Goal: Book appointment/travel/reservation

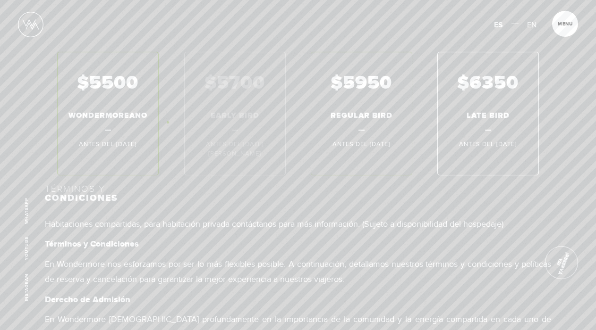
scroll to position [5247, 0]
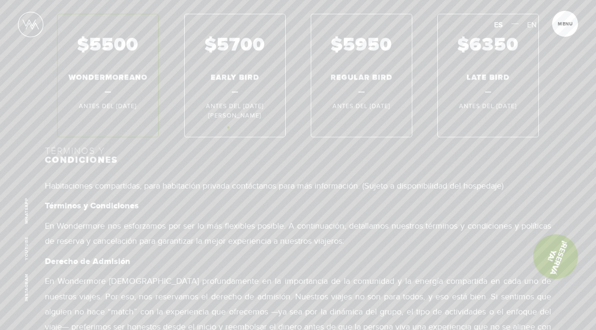
scroll to position [5295, 0]
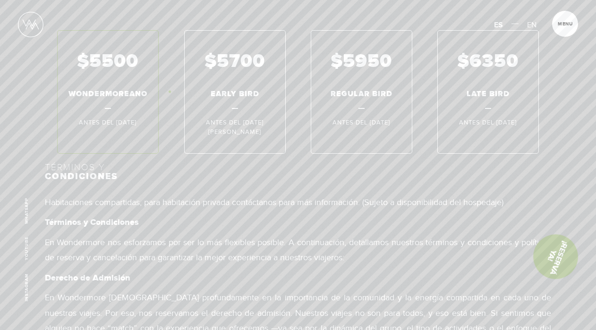
click at [169, 92] on div "$5500 WONDERMOREANO Antes del 01 Jul 2026 $5700 EARLY BIRD Antes del 31 Jan 202…" at bounding box center [298, 92] width 507 height 124
click at [559, 259] on link "¡Reservá Ya!" at bounding box center [555, 257] width 59 height 59
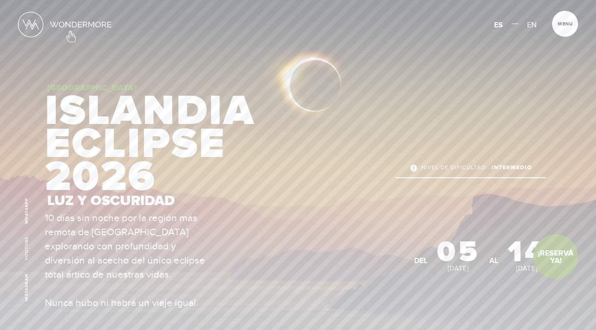
click at [70, 32] on link at bounding box center [65, 24] width 94 height 27
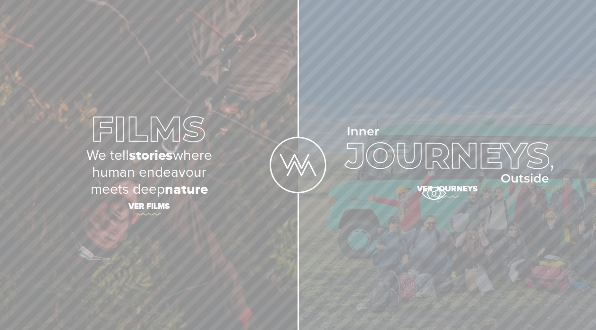
click at [435, 193] on span "Ver journeys" at bounding box center [447, 191] width 298 height 20
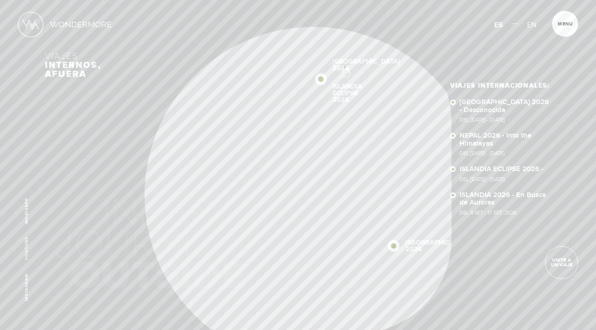
click at [345, 0] on div "Inicio Viajes Internacionales Sobre Wondermore Viajes Pasados Viajes a la Medid…" at bounding box center [298, 0] width 596 height 0
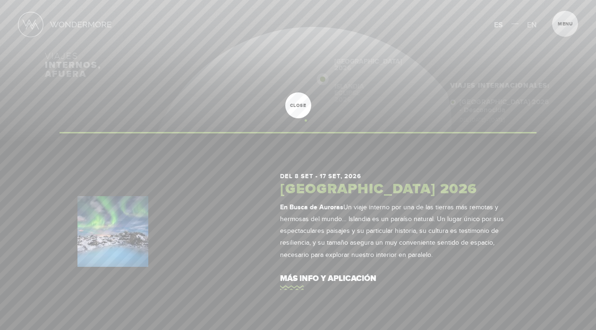
click at [305, 120] on div at bounding box center [298, 165] width 596 height 330
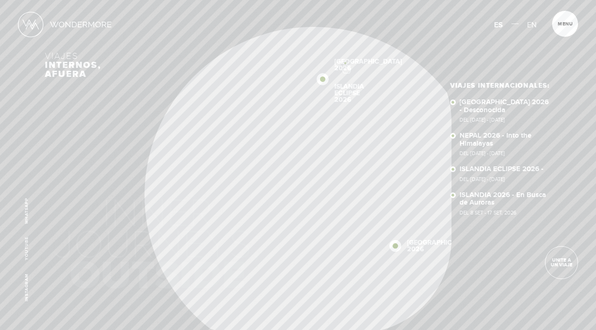
click at [345, 0] on div "Inicio Viajes Internacionales Sobre Wondermore Viajes Pasados Viajes a la Medid…" at bounding box center [298, 0] width 596 height 0
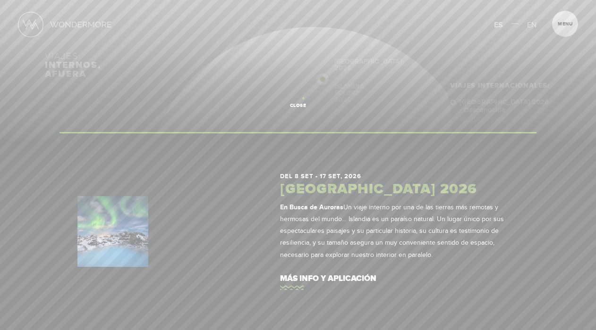
click at [303, 98] on link "close" at bounding box center [298, 106] width 26 height 26
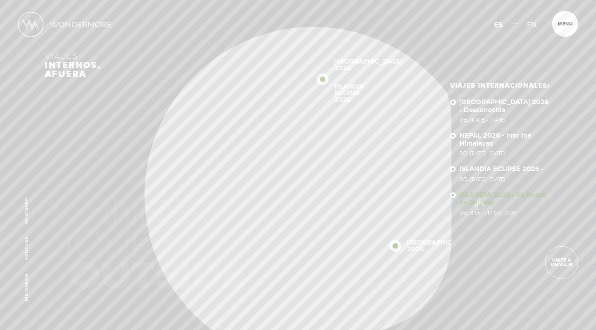
click at [479, 200] on link "ISLANDIA 2026 - En Busca de Auroras Del 8 SET - 17 SET, 2026" at bounding box center [505, 204] width 92 height 24
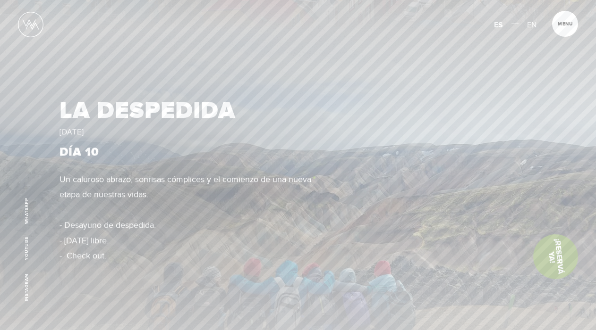
scroll to position [3989, 0]
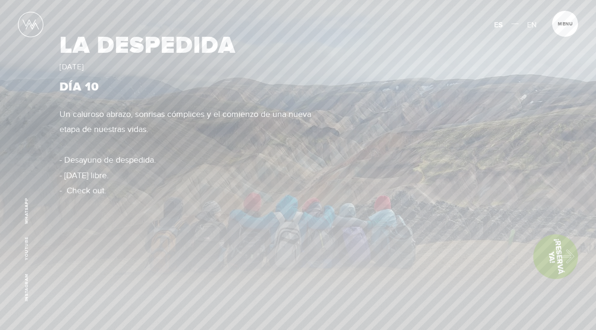
click at [562, 254] on link "¡Reservá Ya!" at bounding box center [555, 257] width 49 height 49
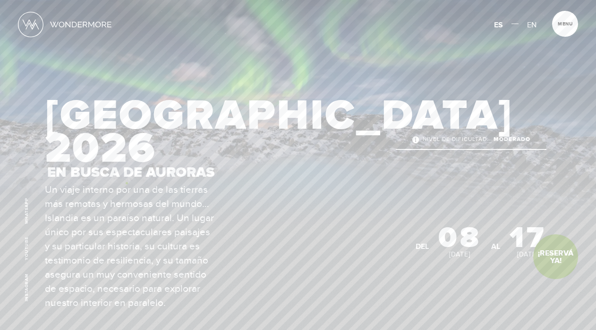
scroll to position [1, 0]
click at [568, 258] on link "¡Reservá Ya!" at bounding box center [555, 257] width 45 height 45
click at [341, 170] on div "ISLANDIA 2026 En Busca de Auroras Nivel de dificultad: Moderado" at bounding box center [295, 140] width 501 height 86
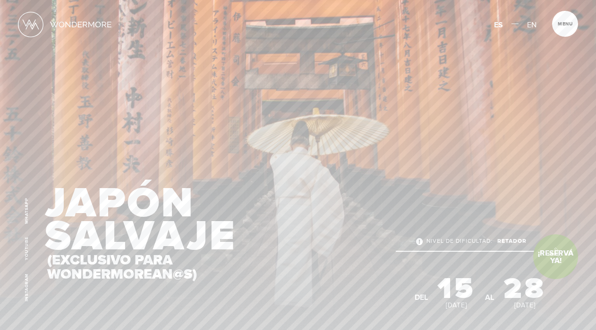
click at [551, 253] on link "¡Reservá Ya!" at bounding box center [555, 257] width 45 height 45
click at [567, 257] on link "¡Reservá Ya!" at bounding box center [555, 257] width 45 height 45
click at [105, 129] on section "I’M INTERESTED! Complete a short form so we can reach out and see if this is th…" at bounding box center [298, 215] width 596 height 430
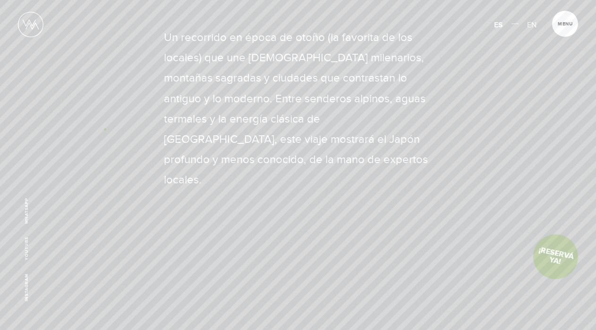
scroll to position [553, 0]
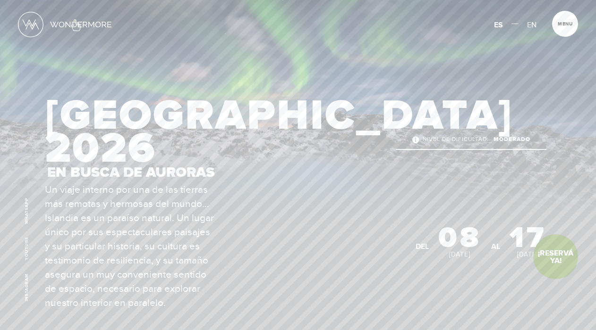
click at [75, 20] on link at bounding box center [65, 24] width 94 height 27
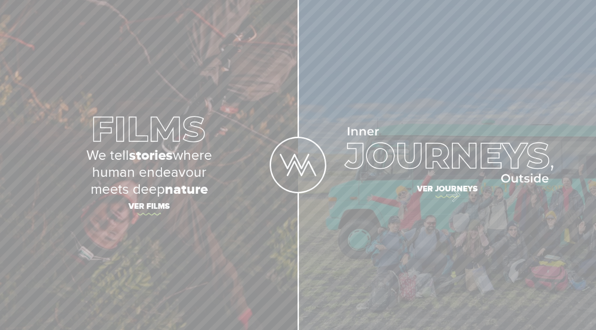
click at [447, 192] on span "Ver journeys" at bounding box center [447, 191] width 298 height 20
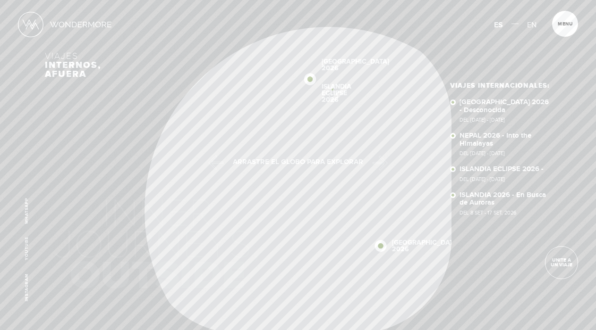
click at [333, 0] on div "Inicio Viajes Internacionales Sobre Wondermore Viajes Pasados Viajes a la Medid…" at bounding box center [298, 0] width 596 height 0
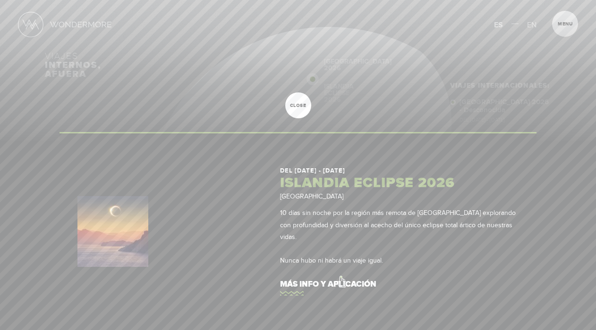
click at [341, 277] on link "más info y aplicación" at bounding box center [399, 284] width 238 height 27
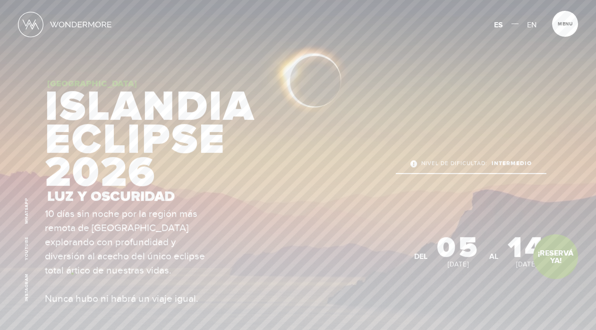
scroll to position [9, 0]
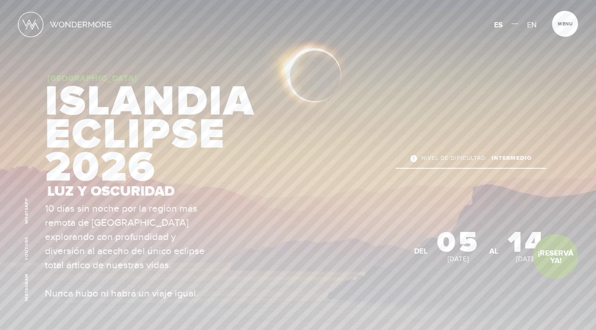
drag, startPoint x: 214, startPoint y: 297, endPoint x: 44, endPoint y: 209, distance: 191.5
click at [44, 209] on section "I’M INTERESTED! Complete a short form so we can reach out and see if this is th…" at bounding box center [298, 206] width 596 height 430
copy p "10 días sin noche por la región más remota de [GEOGRAPHIC_DATA] explorando con …"
click at [269, 53] on section "I’M INTERESTED! Complete a short form so we can reach out and see if this is th…" at bounding box center [298, 206] width 596 height 430
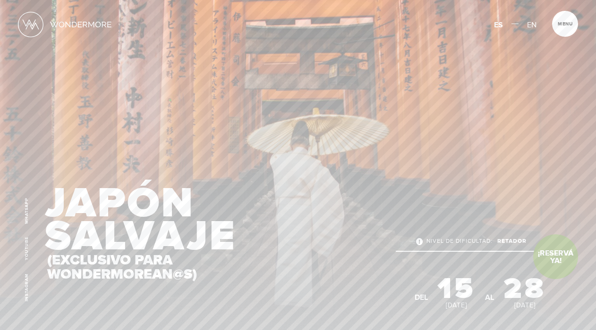
click at [170, 100] on section "I’M INTERESTED! Complete a short form so we can reach out and see if this is th…" at bounding box center [298, 215] width 596 height 430
